Goal: Task Accomplishment & Management: Use online tool/utility

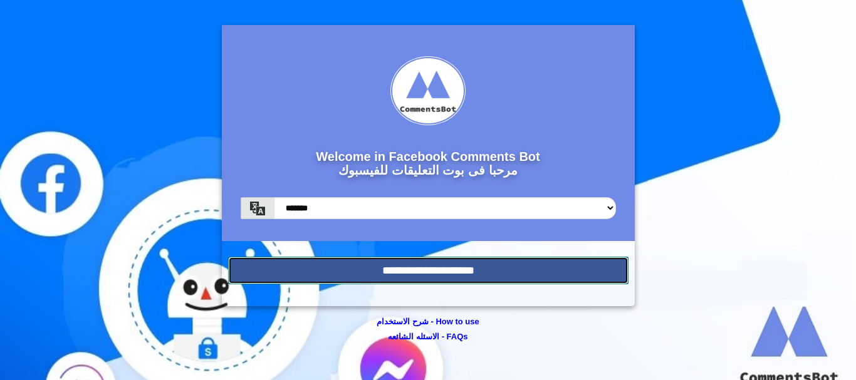
click at [425, 274] on input "**********" at bounding box center [428, 271] width 400 height 28
click at [443, 269] on input "**********" at bounding box center [428, 271] width 400 height 28
